Goal: Find specific fact: Find contact information

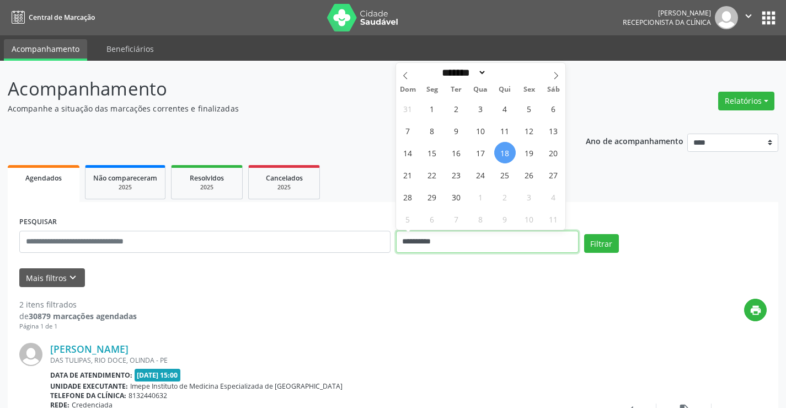
click at [463, 248] on input "**********" at bounding box center [487, 242] width 183 height 22
click at [527, 160] on span "19" at bounding box center [529, 153] width 22 height 22
type input "**********"
click at [527, 160] on span "19" at bounding box center [529, 153] width 22 height 22
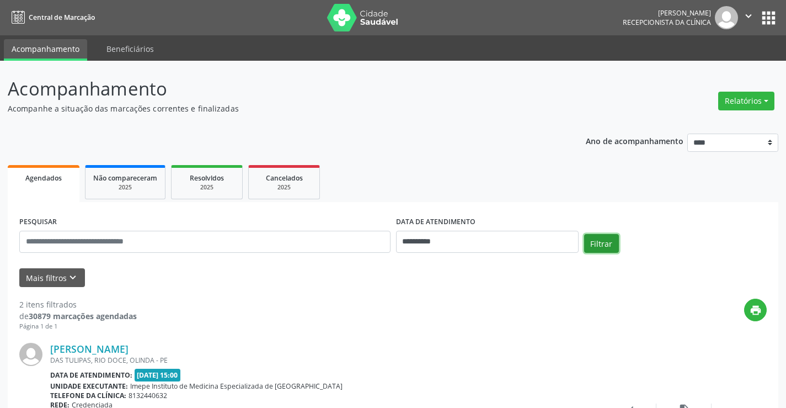
click at [597, 238] on button "Filtrar" at bounding box center [601, 243] width 35 height 19
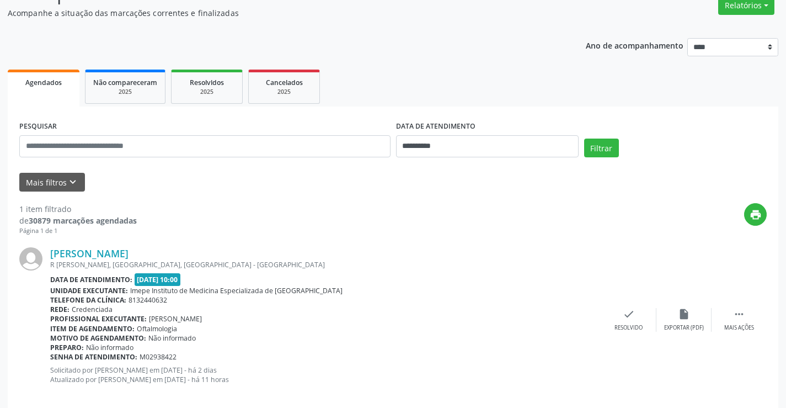
scroll to position [110, 0]
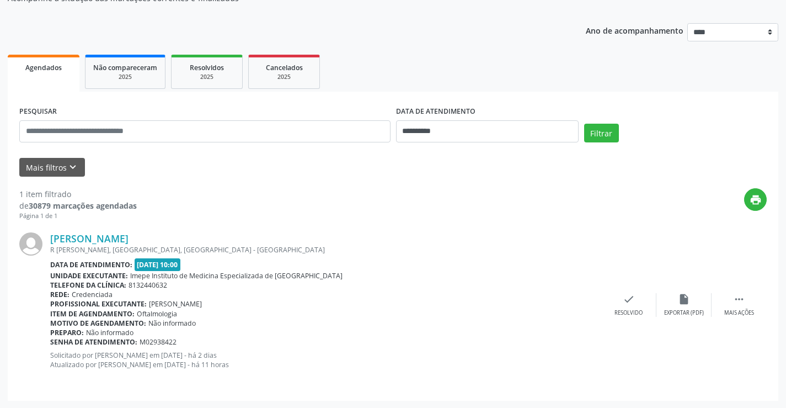
click at [114, 246] on div "R [PERSON_NAME], [GEOGRAPHIC_DATA], [GEOGRAPHIC_DATA] - [GEOGRAPHIC_DATA]" at bounding box center [325, 249] width 551 height 9
click at [123, 239] on link "[PERSON_NAME]" at bounding box center [89, 238] width 78 height 12
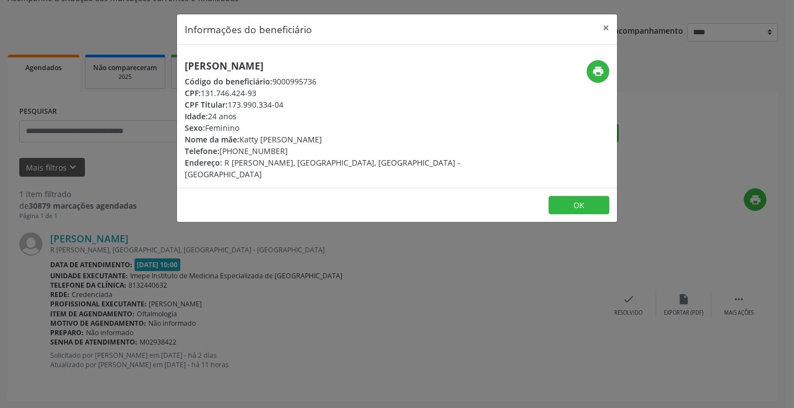
click at [273, 71] on h5 "[PERSON_NAME]" at bounding box center [324, 66] width 278 height 12
copy div "[PERSON_NAME]"
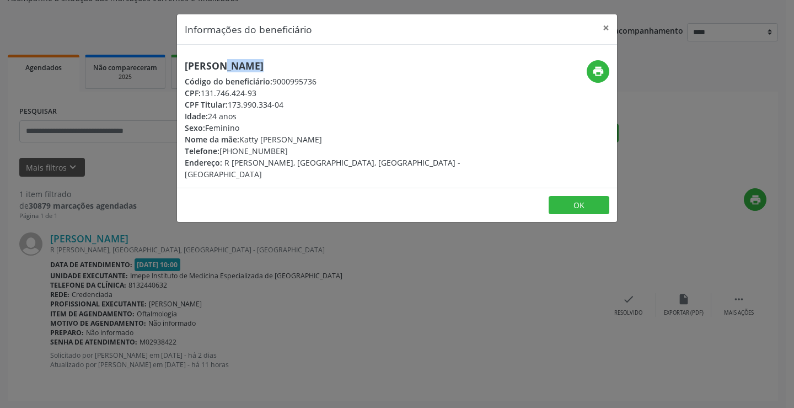
copy div "[PERSON_NAME]"
drag, startPoint x: 240, startPoint y: 149, endPoint x: 279, endPoint y: 147, distance: 38.1
click at [279, 147] on div "Telefone: [PHONE_NUMBER]" at bounding box center [324, 151] width 278 height 12
copy div "9602-3500"
click at [329, 254] on div "Informações do beneficiário × [PERSON_NAME] Código do beneficiário: 9000995736 …" at bounding box center [397, 204] width 794 height 408
